Goal: Task Accomplishment & Management: Manage account settings

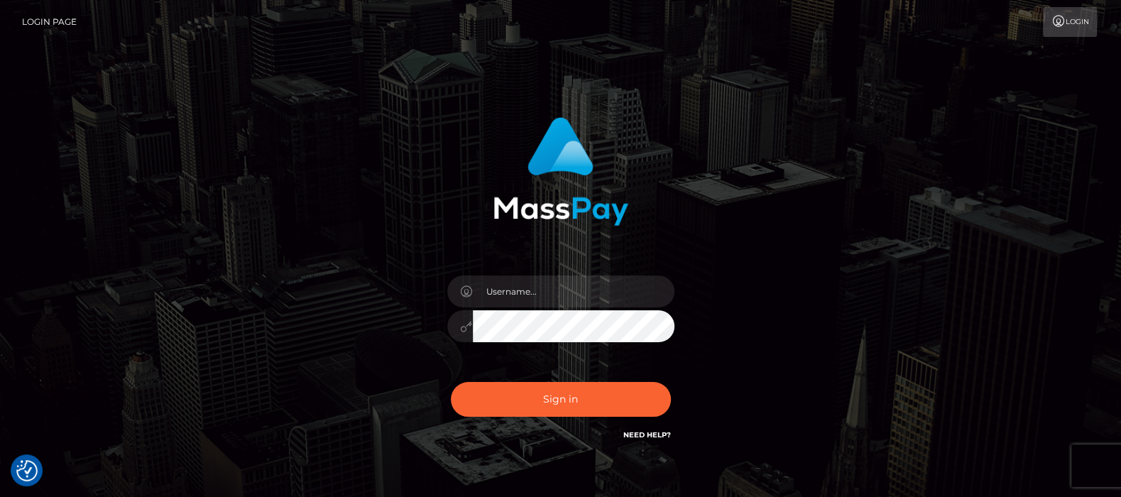
type input "[DOMAIN_NAME]"
click at [570, 397] on button "Sign in" at bounding box center [561, 399] width 220 height 35
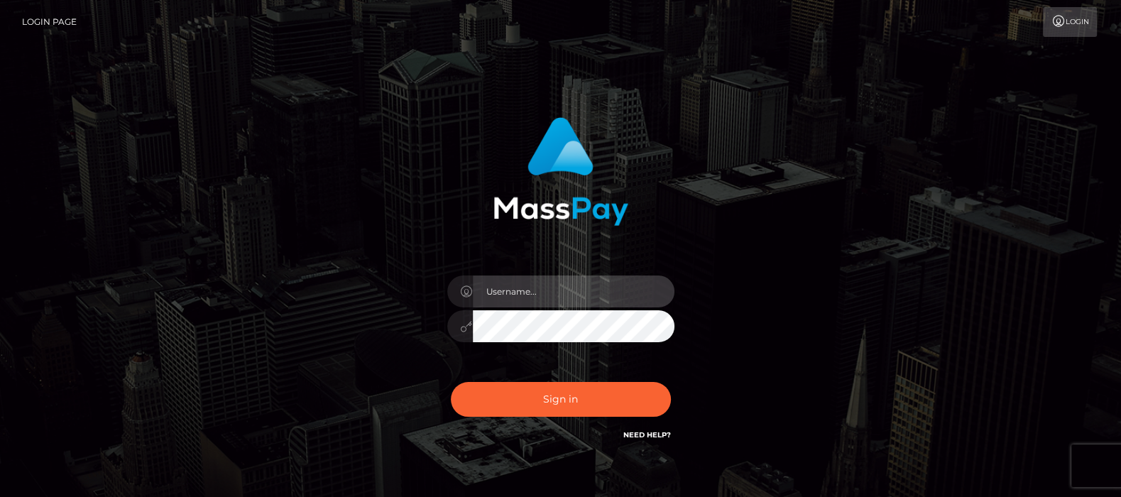
click at [528, 285] on input "text" at bounding box center [574, 292] width 202 height 32
type input "[DOMAIN_NAME]"
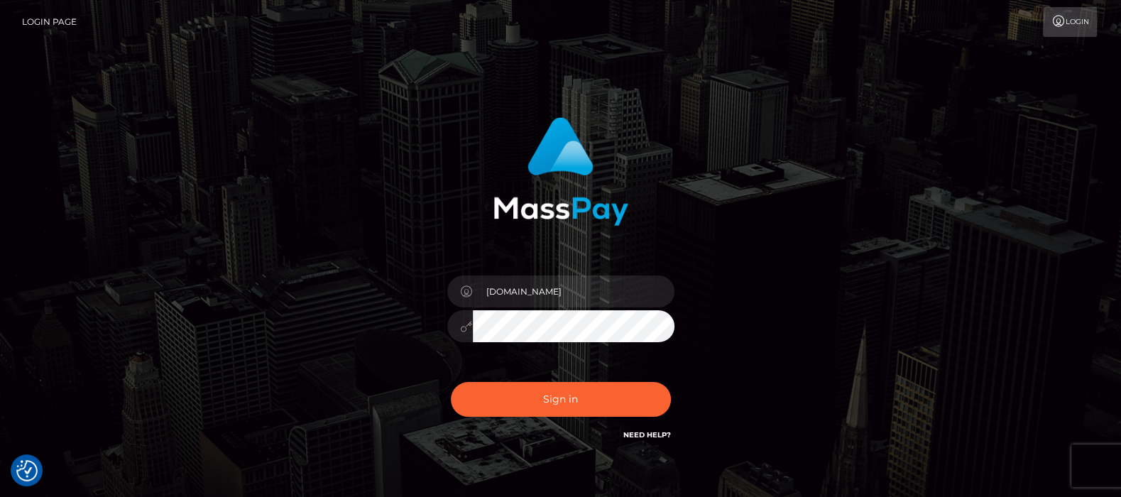
checkbox input "true"
click at [554, 398] on button "Sign in" at bounding box center [561, 399] width 220 height 35
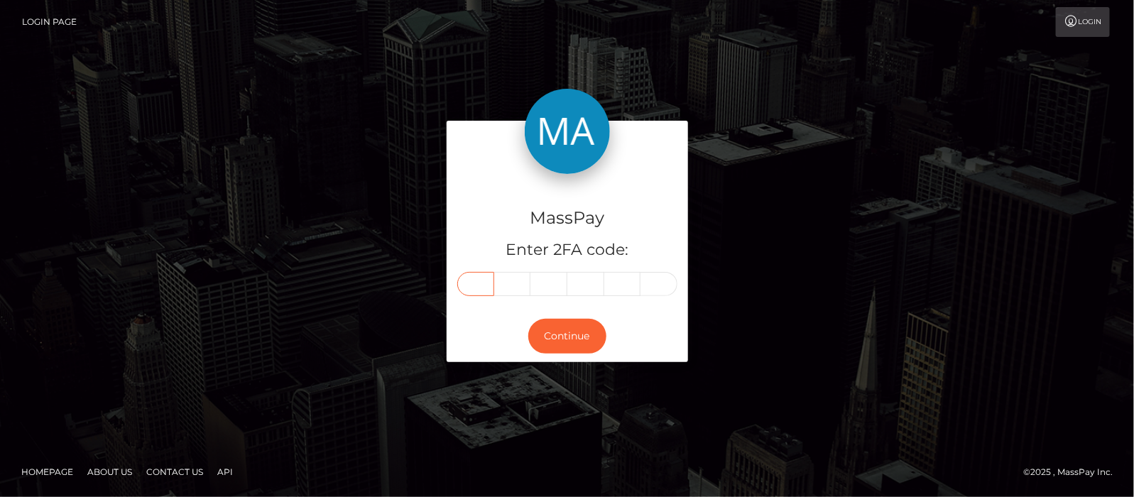
click at [474, 281] on input "text" at bounding box center [475, 284] width 37 height 24
type input "2"
type input "5"
type input "8"
type input "6"
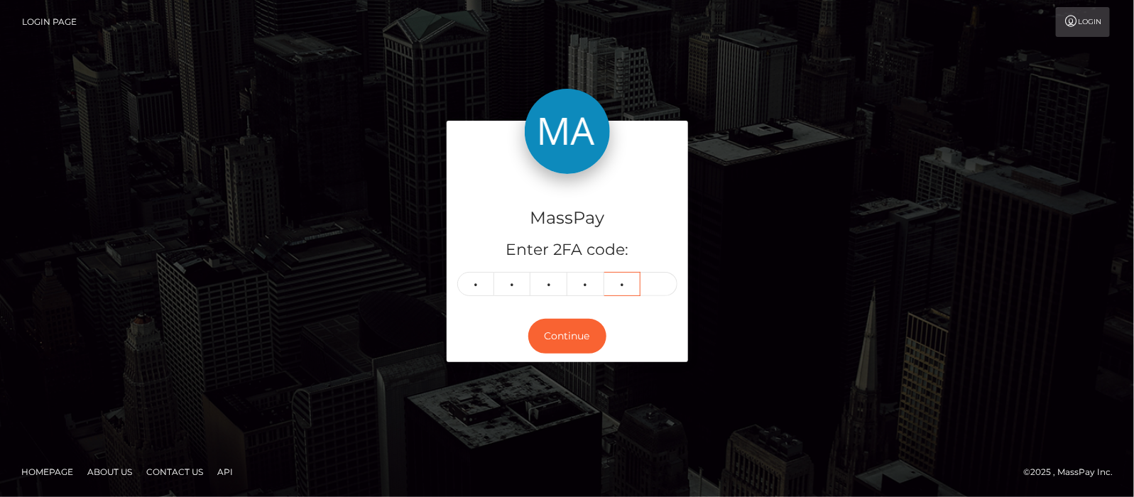
type input "8"
type input "6"
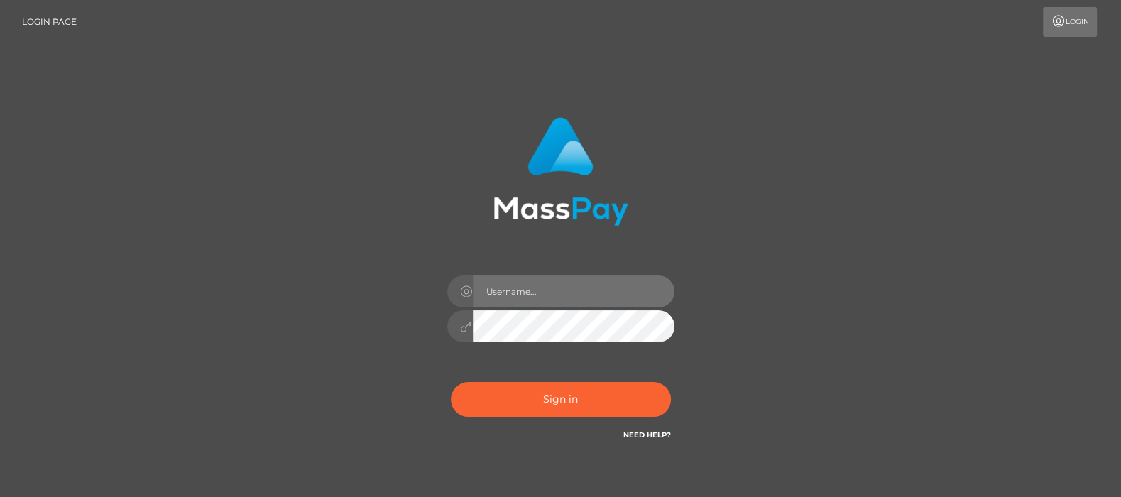
drag, startPoint x: 574, startPoint y: 295, endPoint x: 558, endPoint y: 297, distance: 16.4
click at [561, 295] on input "text" at bounding box center [574, 292] width 202 height 32
type input "[DOMAIN_NAME]"
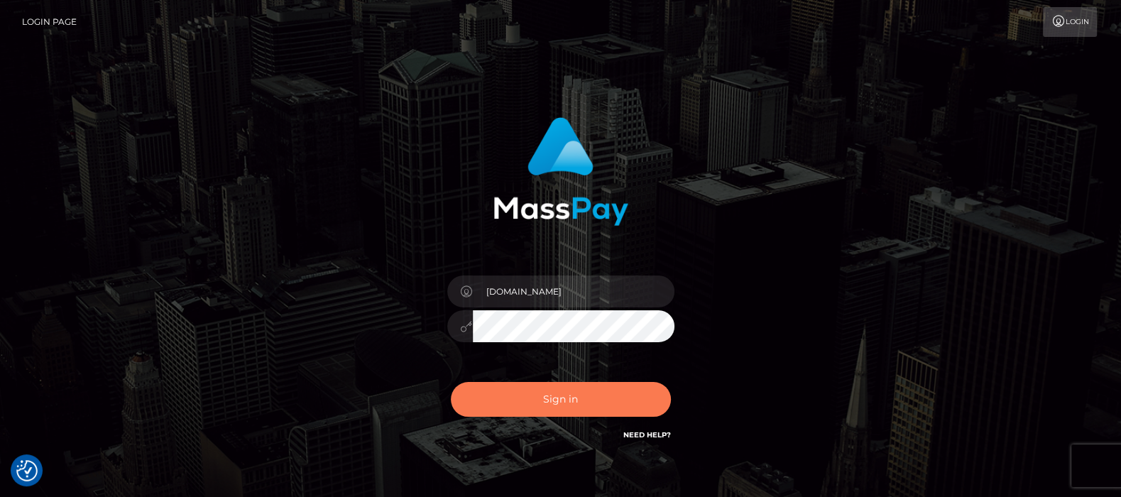
click at [568, 398] on button "Sign in" at bounding box center [561, 399] width 220 height 35
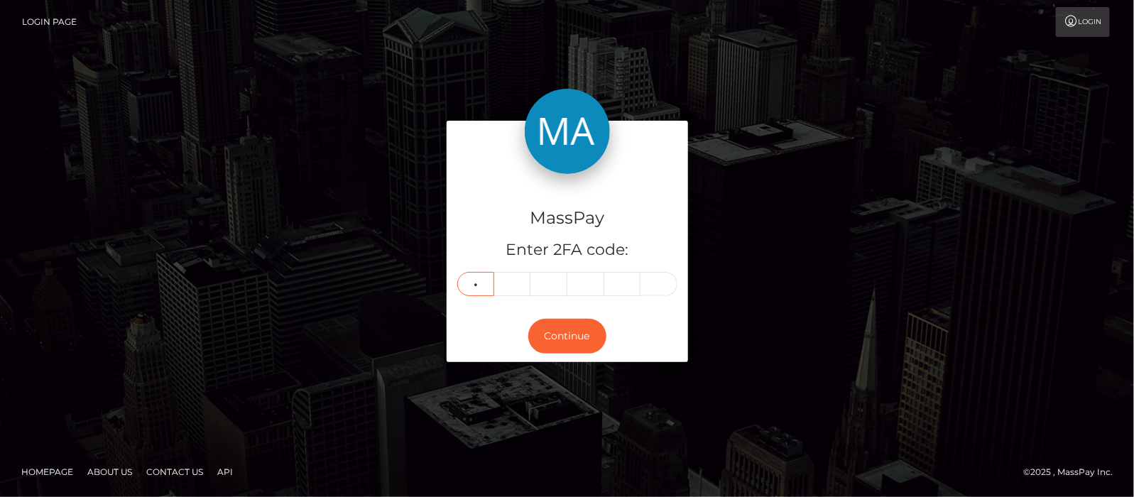
type input "2"
type input "4"
type input "5"
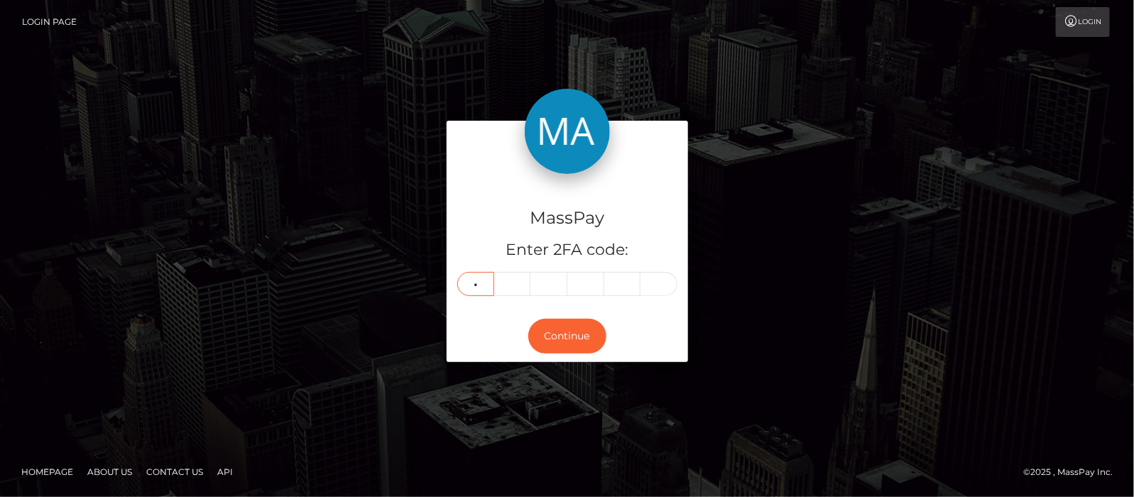
type input "3"
type input "5"
type input "0"
type input "3"
type input "6"
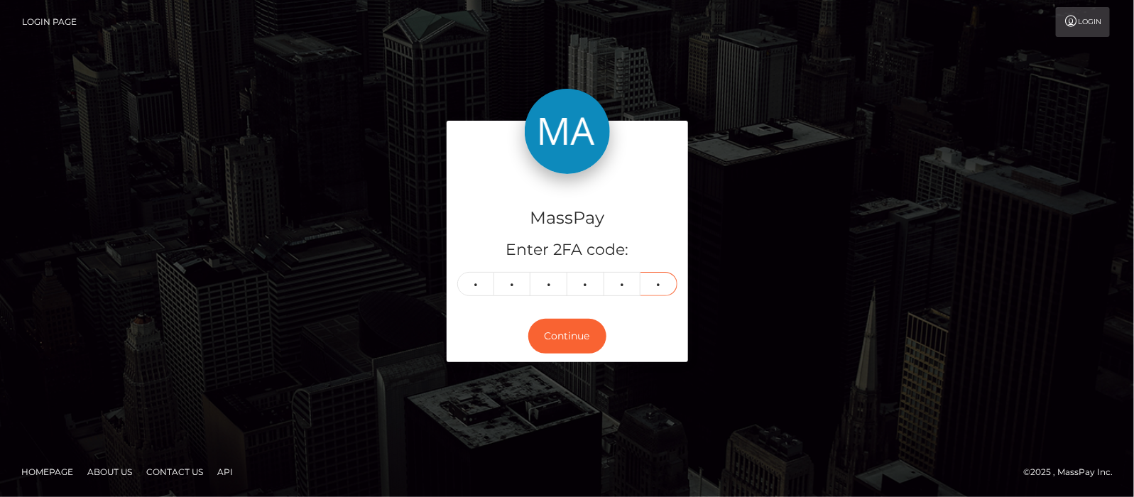
type input "8"
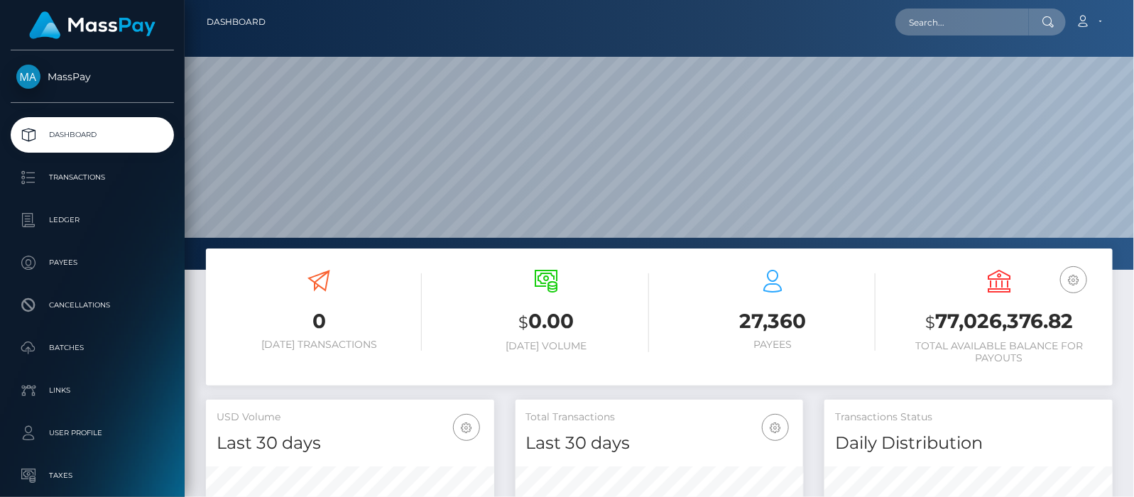
scroll to position [251, 288]
click at [947, 15] on input "text" at bounding box center [962, 22] width 134 height 27
paste input "femgoddess3@gmail.com"
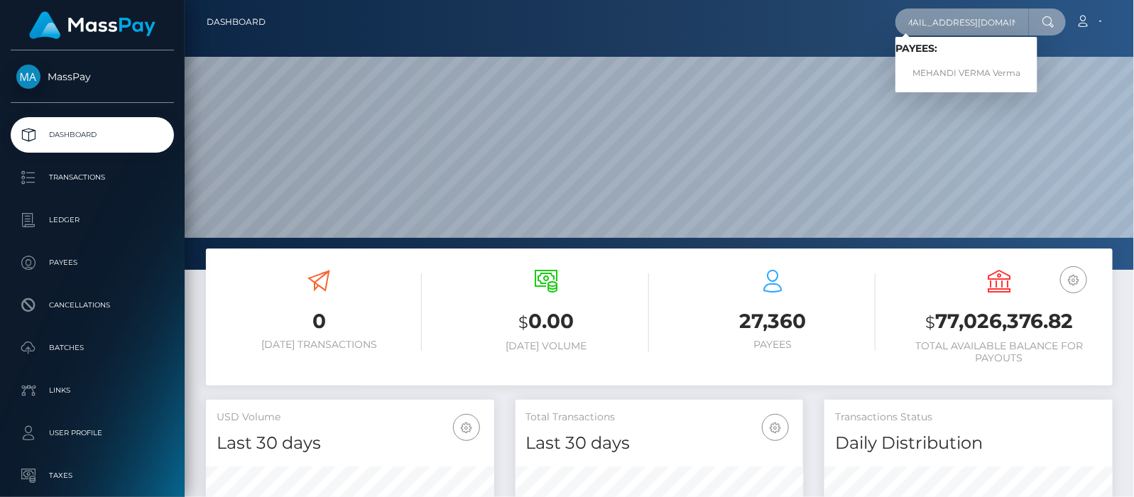
type input "femgoddess3@gmail.com"
click at [964, 68] on link "MEHANDI VERMA Verma" at bounding box center [966, 73] width 142 height 26
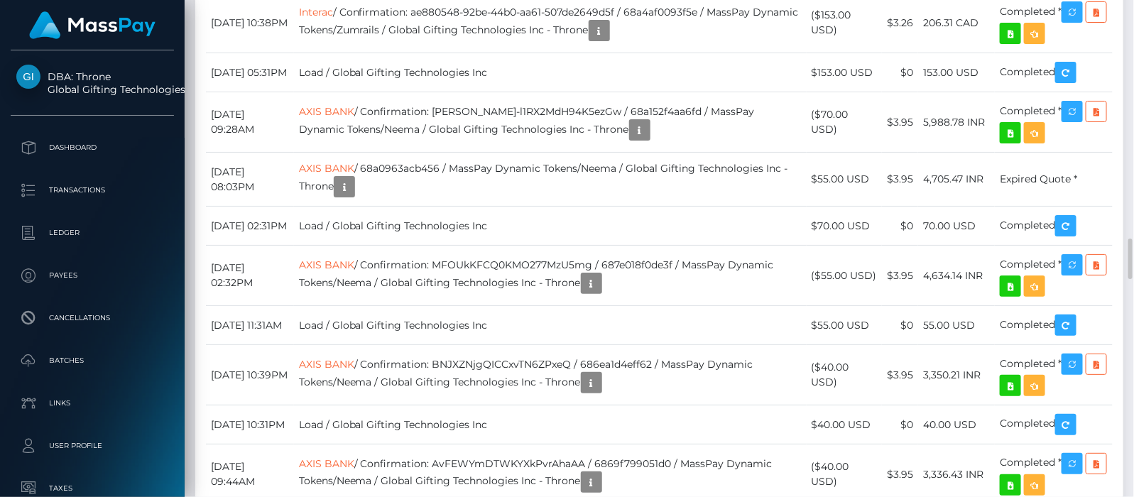
scroll to position [3994, 0]
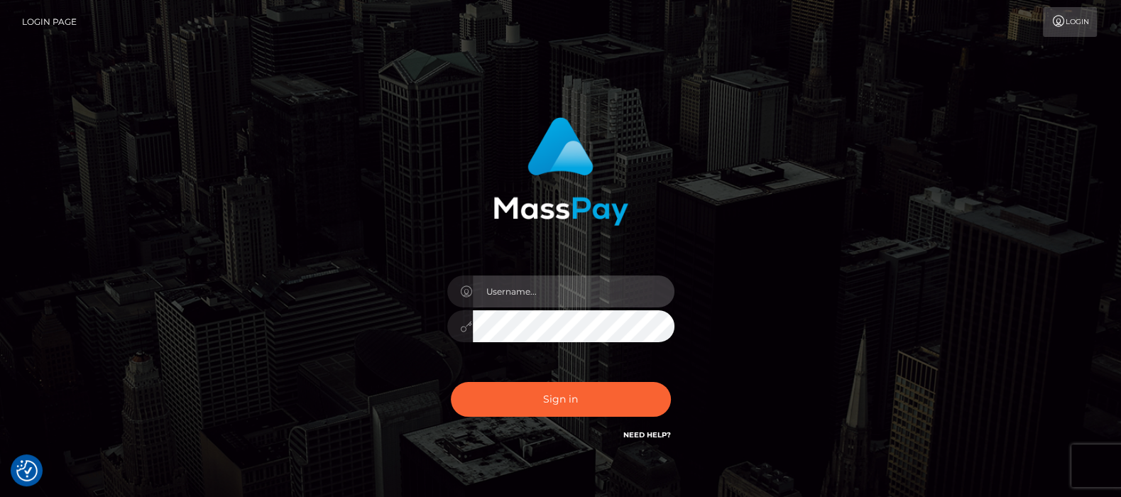
click at [516, 295] on input "text" at bounding box center [574, 292] width 202 height 32
type input "[DOMAIN_NAME]"
